Goal: Check status: Check status

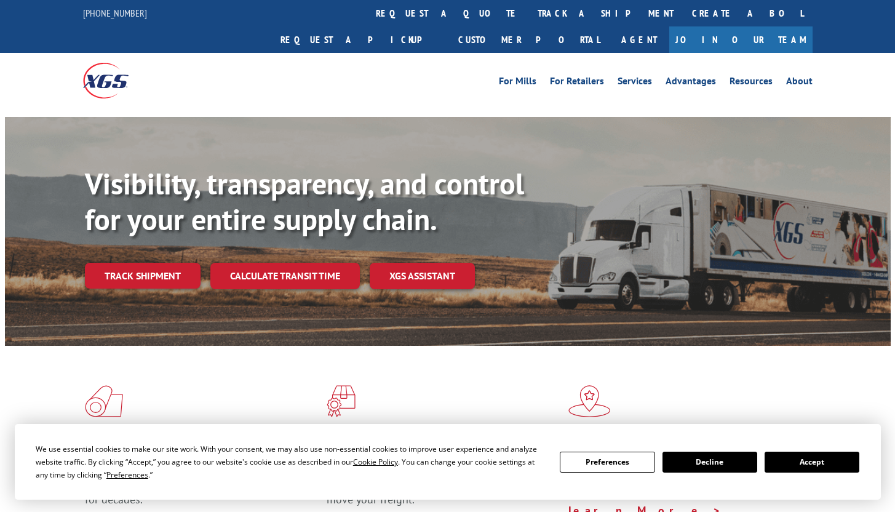
click at [799, 459] on button "Accept" at bounding box center [812, 462] width 95 height 21
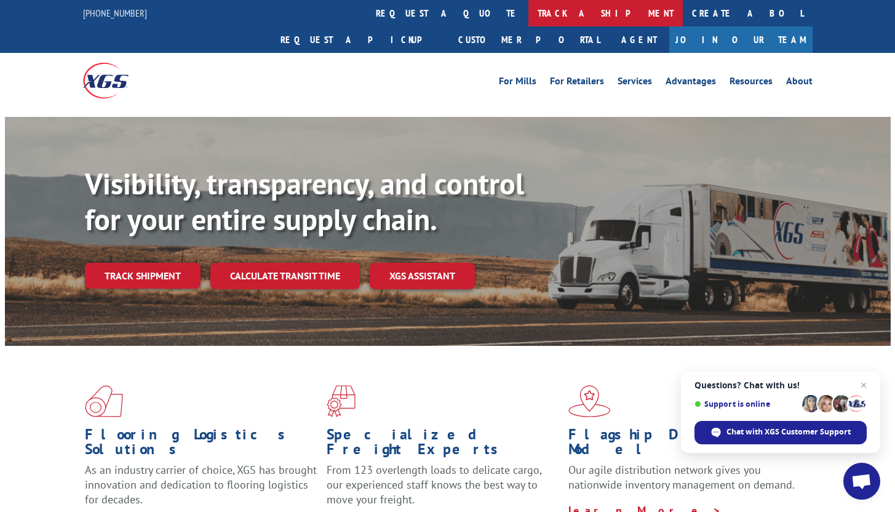
click at [529, 10] on link "track a shipment" at bounding box center [606, 13] width 154 height 26
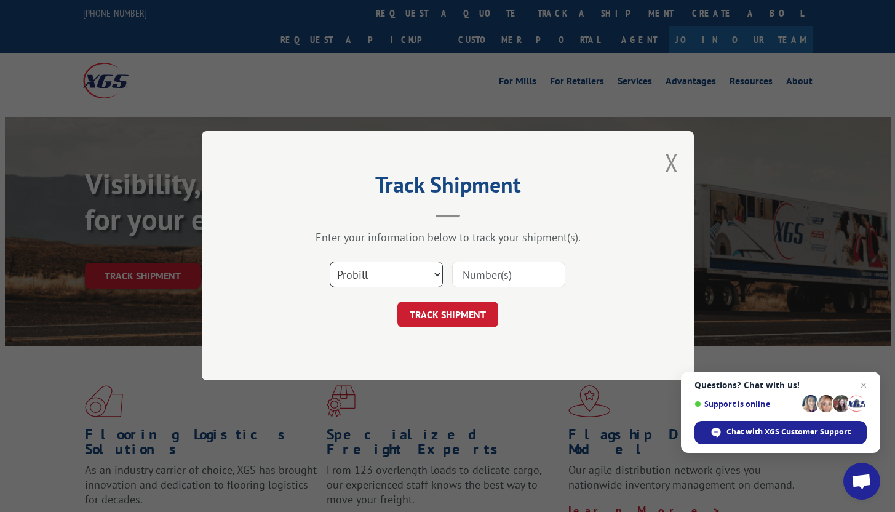
click at [409, 274] on select "Select category... Probill BOL PO" at bounding box center [386, 275] width 113 height 26
select select "bol"
click at [330, 262] on select "Select category... Probill BOL PO" at bounding box center [386, 275] width 113 height 26
click at [475, 272] on input at bounding box center [508, 275] width 113 height 26
paste input "5270340"
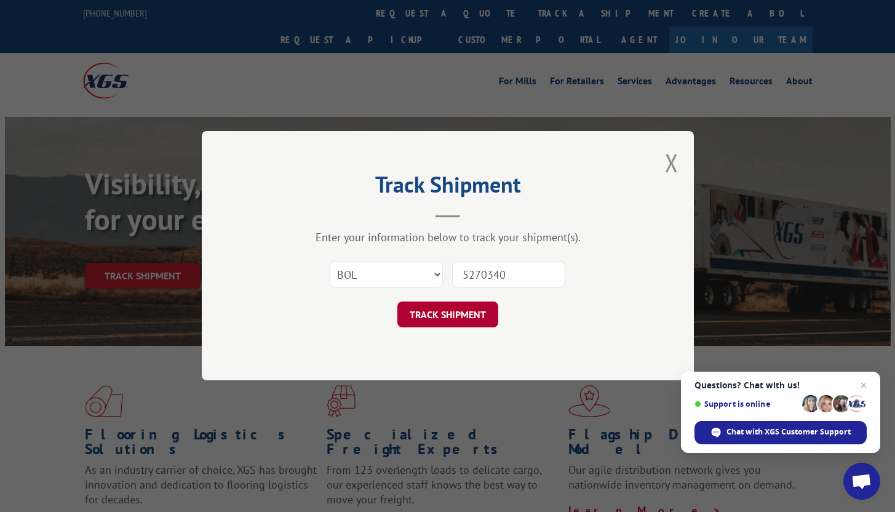
type input "5270340"
drag, startPoint x: 478, startPoint y: 319, endPoint x: 510, endPoint y: 292, distance: 41.5
click at [478, 318] on button "TRACK SHIPMENT" at bounding box center [448, 315] width 101 height 26
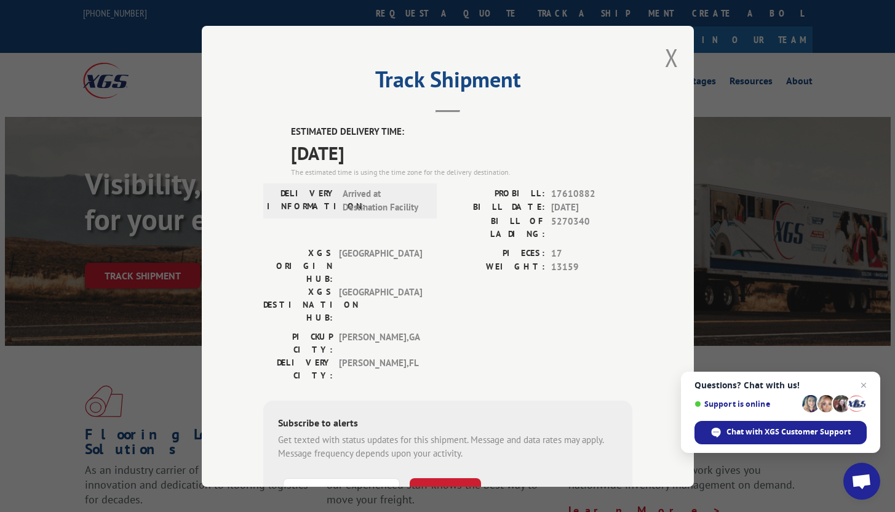
click at [540, 151] on span "[DATE]" at bounding box center [462, 152] width 342 height 28
click at [665, 57] on button "Close modal" at bounding box center [672, 57] width 14 height 33
